Goal: Task Accomplishment & Management: Manage account settings

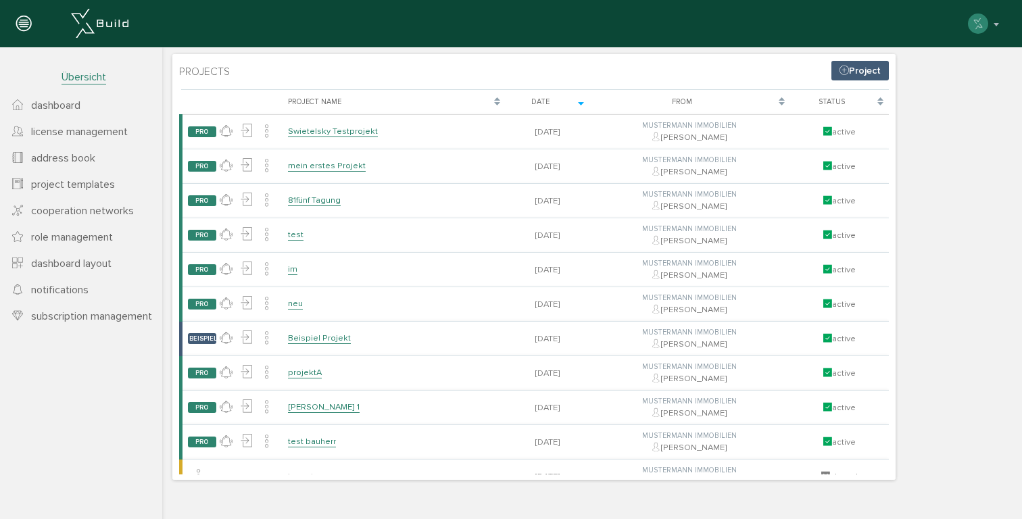
click at [18, 29] on icon at bounding box center [23, 24] width 15 height 19
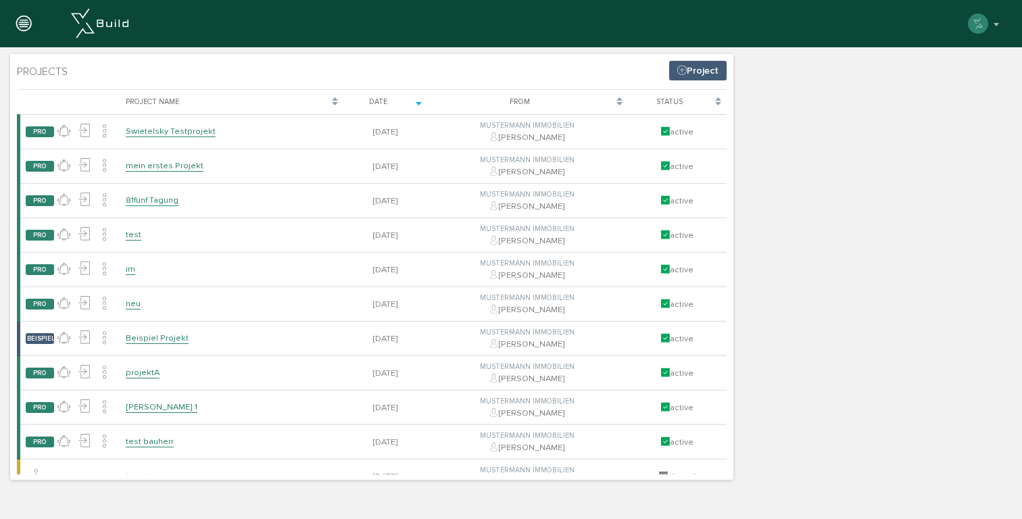
click at [18, 29] on icon at bounding box center [23, 24] width 15 height 19
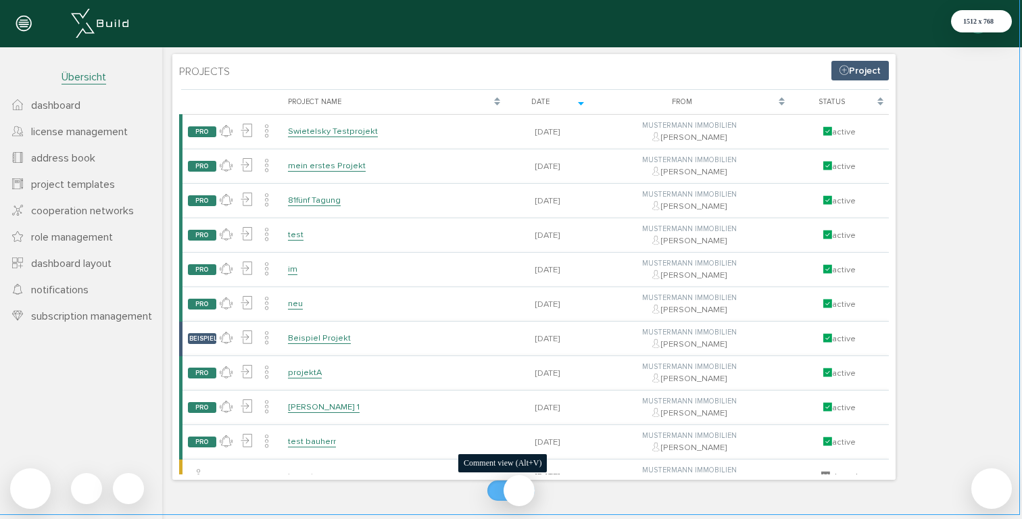
click at [507, 490] on div at bounding box center [510, 491] width 47 height 20
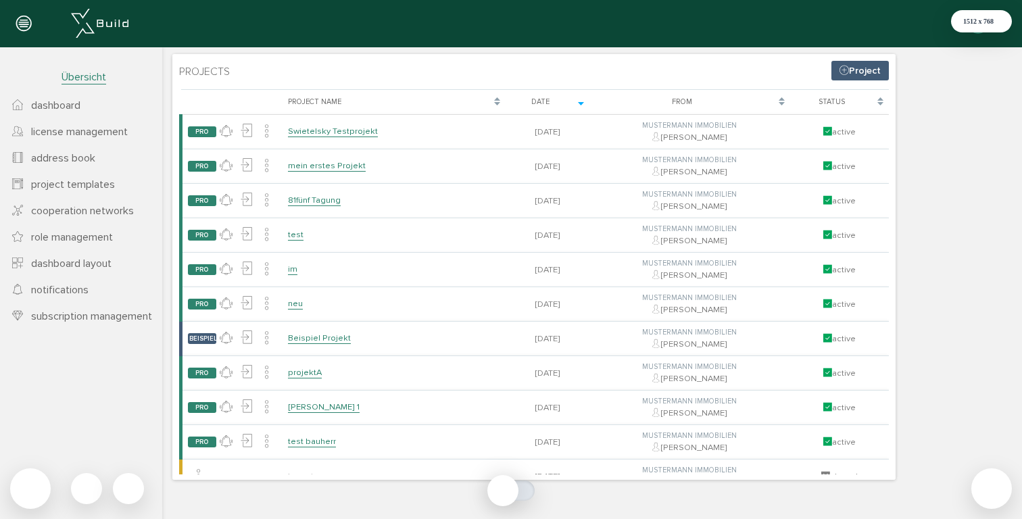
click at [19, 22] on icon at bounding box center [23, 24] width 15 height 19
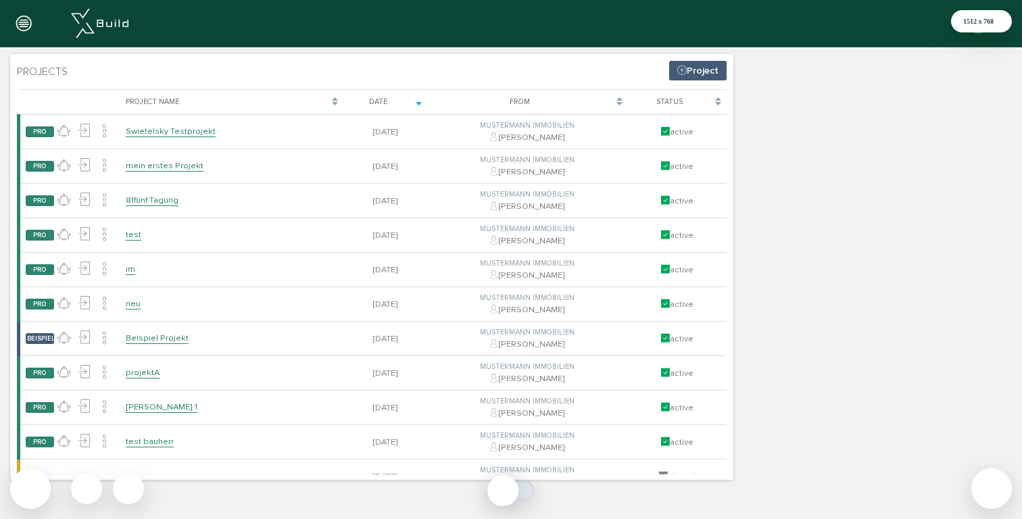
click at [19, 22] on icon at bounding box center [23, 24] width 15 height 19
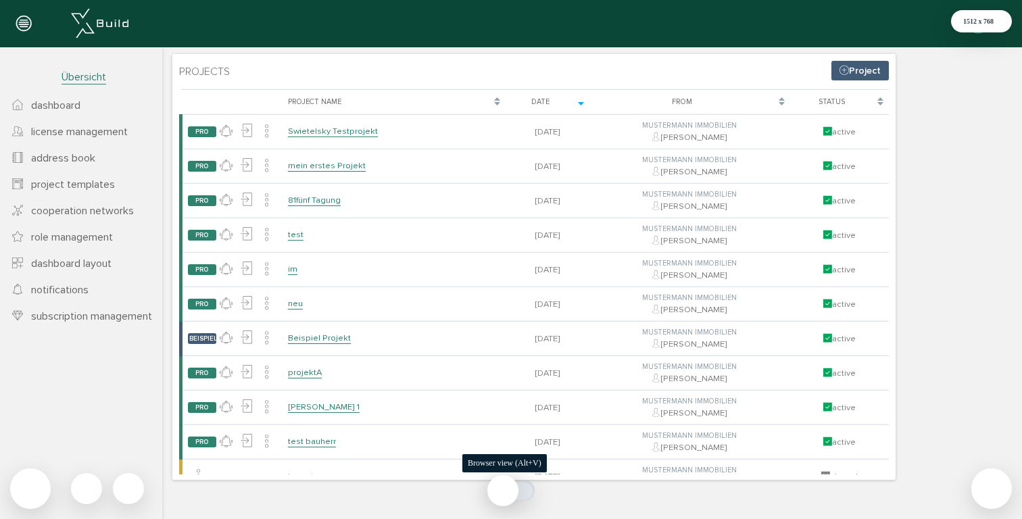
click at [512, 493] on div at bounding box center [510, 491] width 47 height 20
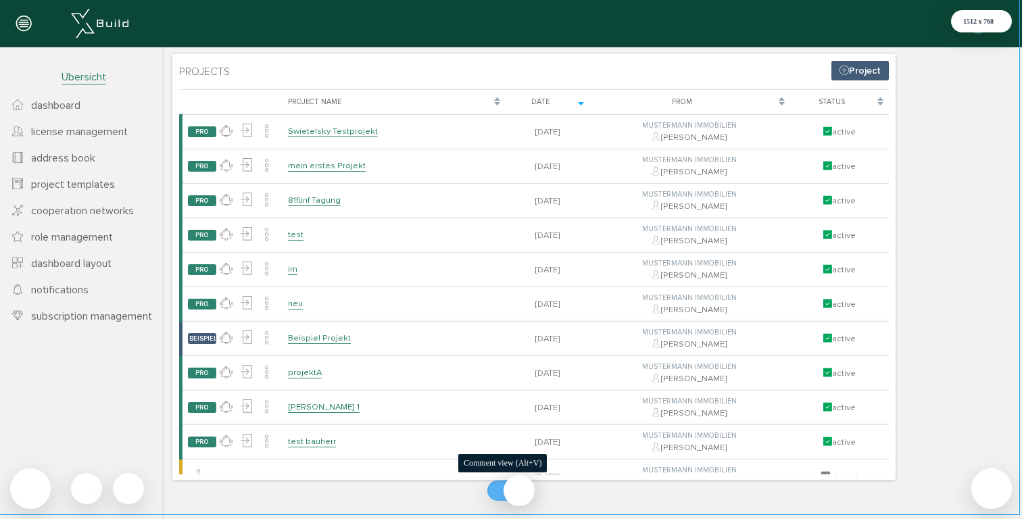
click at [518, 490] on div at bounding box center [510, 491] width 47 height 20
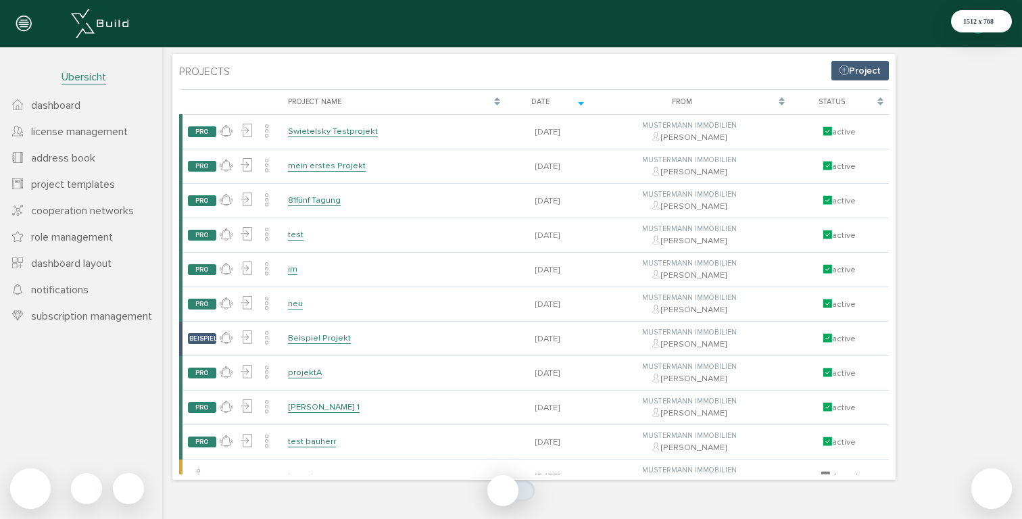
click at [68, 99] on span "dashboard" at bounding box center [55, 106] width 49 height 14
click at [72, 106] on span "dashboard" at bounding box center [55, 106] width 49 height 14
click at [76, 135] on span "license management" at bounding box center [79, 132] width 97 height 14
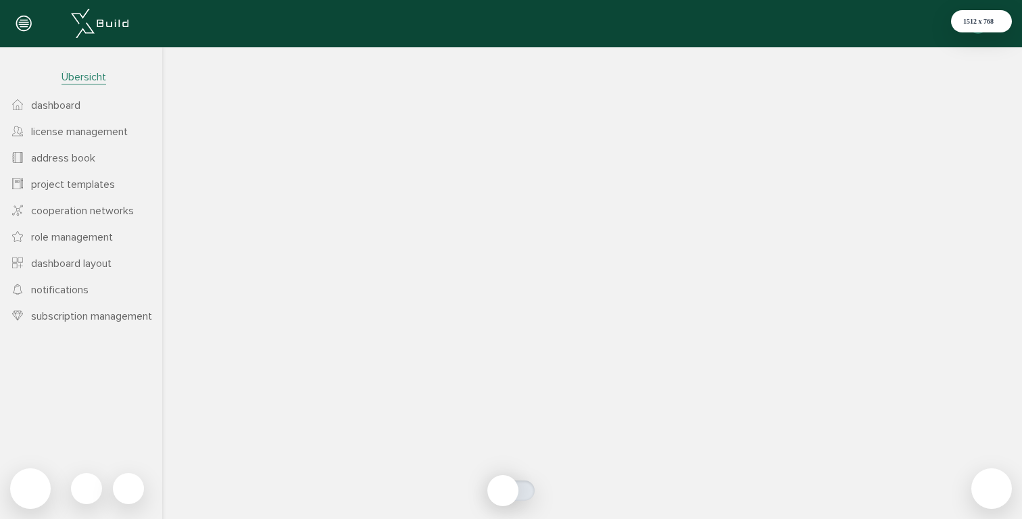
click at [75, 99] on span "dashboard" at bounding box center [55, 106] width 49 height 14
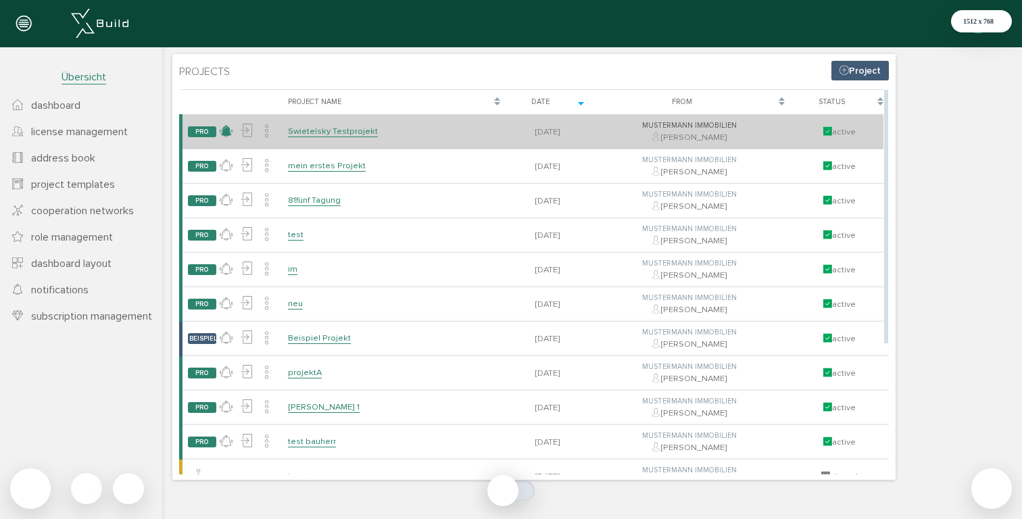
click at [226, 130] on icon at bounding box center [226, 132] width 13 height 20
click at [261, 162] on link "keine Neuigkeiten" at bounding box center [270, 159] width 107 height 21
click at [223, 132] on icon at bounding box center [226, 132] width 13 height 20
click at [248, 158] on link "keine Neuigkeiten" at bounding box center [270, 159] width 107 height 21
click at [247, 139] on icon at bounding box center [246, 131] width 13 height 20
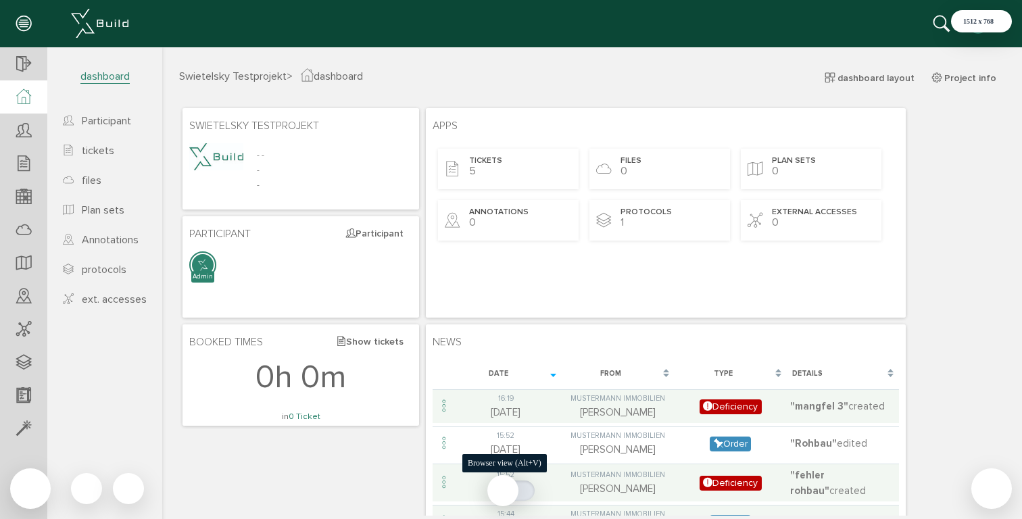
click at [517, 492] on div at bounding box center [510, 491] width 47 height 20
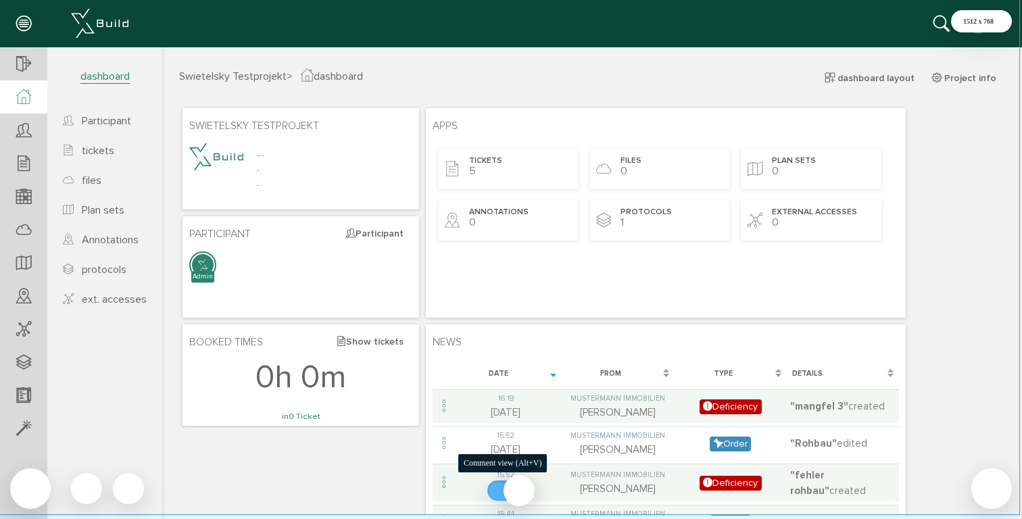
click at [517, 492] on div at bounding box center [510, 491] width 47 height 20
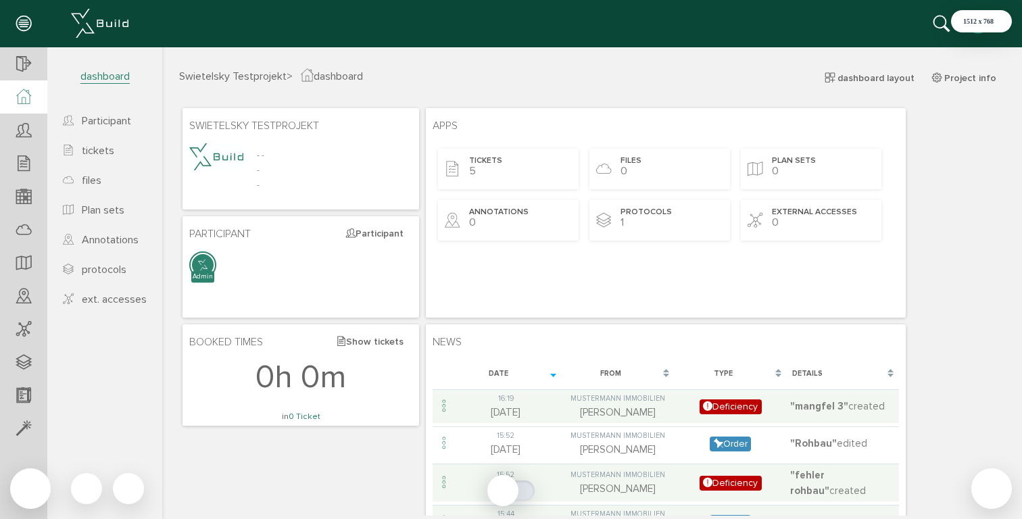
click at [937, 23] on icon at bounding box center [941, 25] width 16 height 20
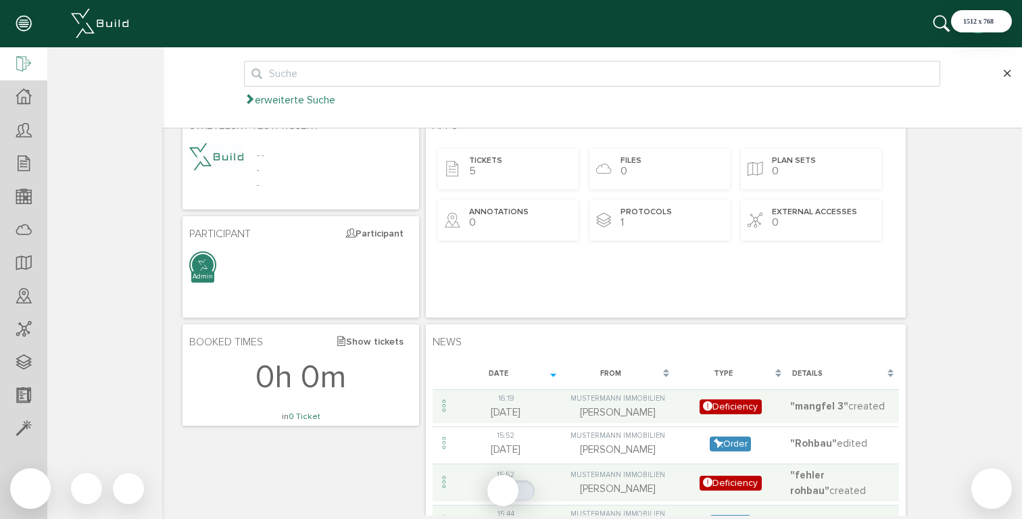
click at [20, 57] on icon at bounding box center [23, 64] width 15 height 19
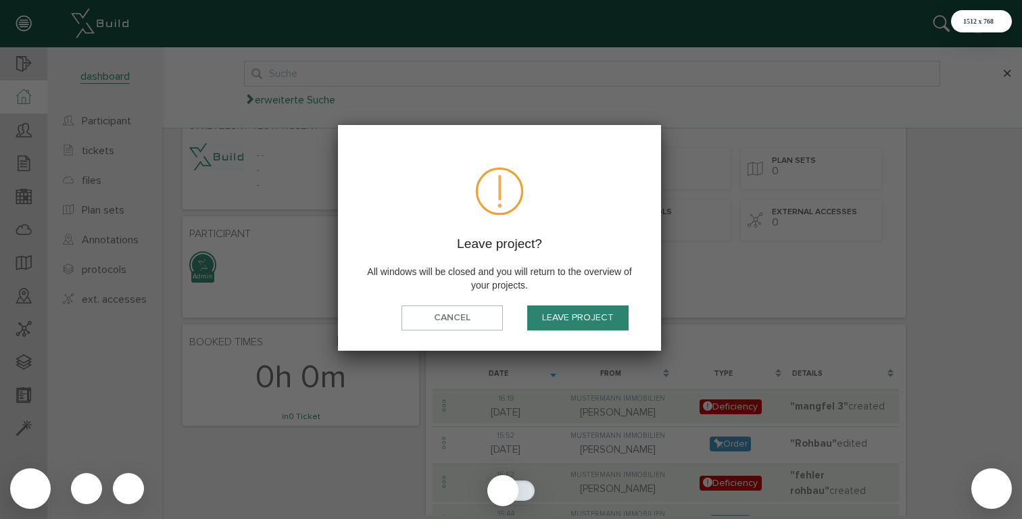
click at [562, 322] on button "Leave project" at bounding box center [577, 318] width 101 height 25
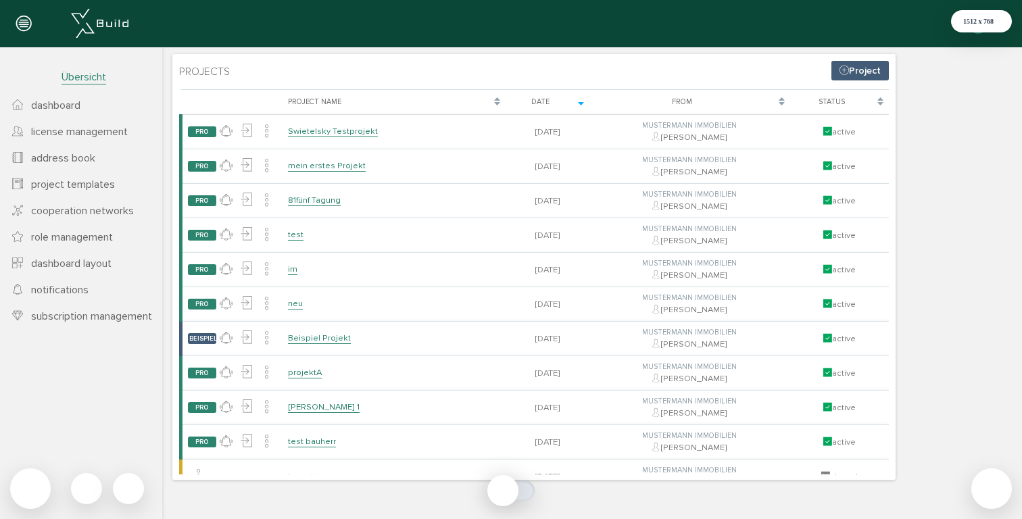
click at [996, 32] on button "button" at bounding box center [984, 24] width 34 height 20
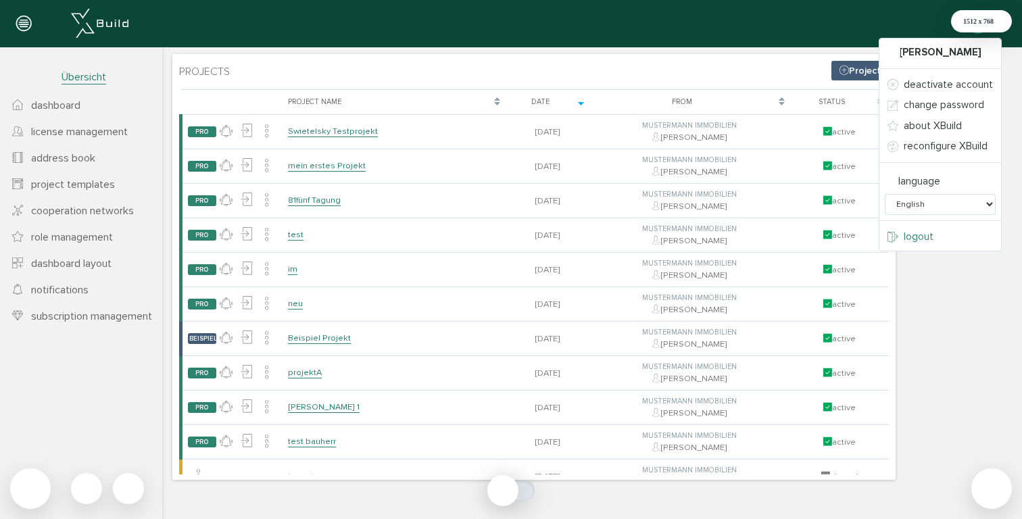
click at [919, 236] on span "logout" at bounding box center [919, 236] width 30 height 12
